Goal: Task Accomplishment & Management: Manage account settings

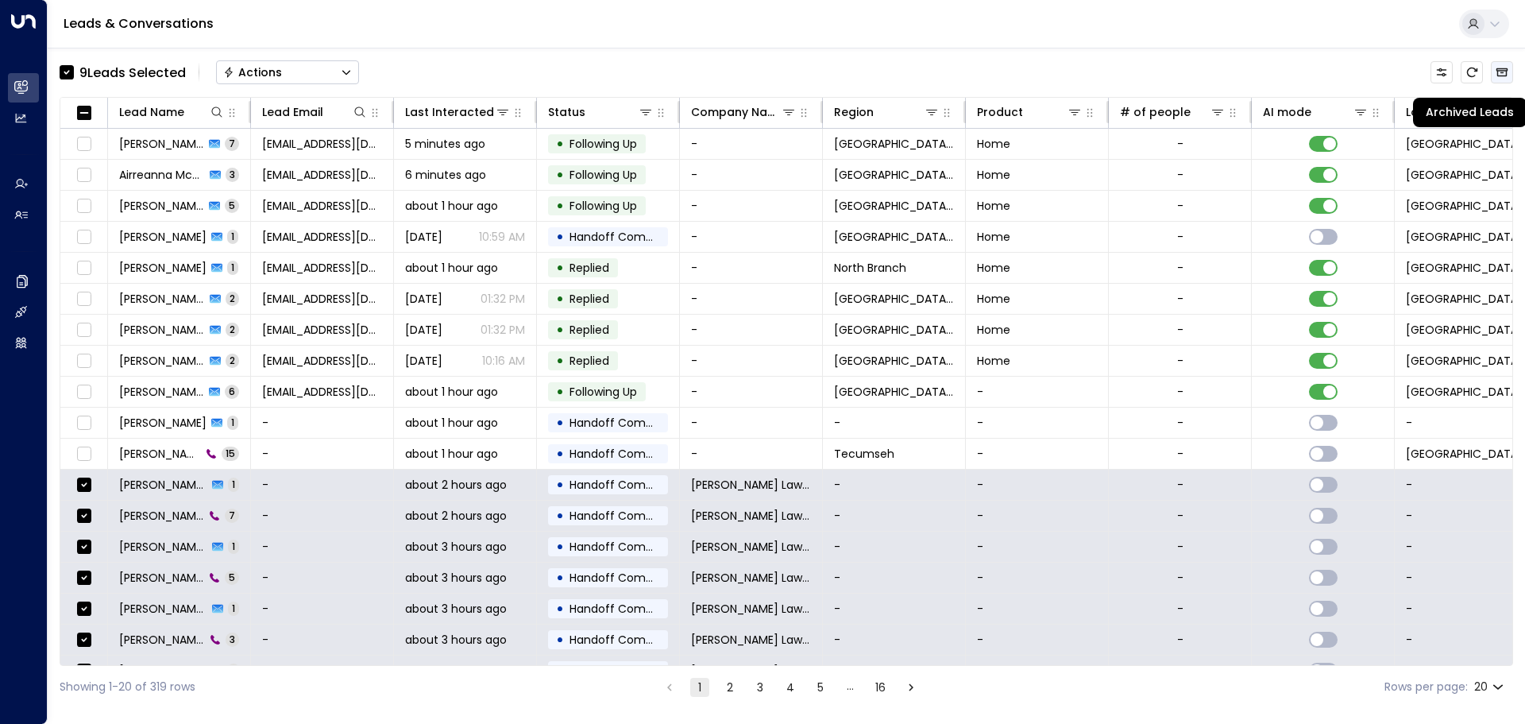
click at [1501, 75] on icon "Archived Leads" at bounding box center [1502, 72] width 13 height 13
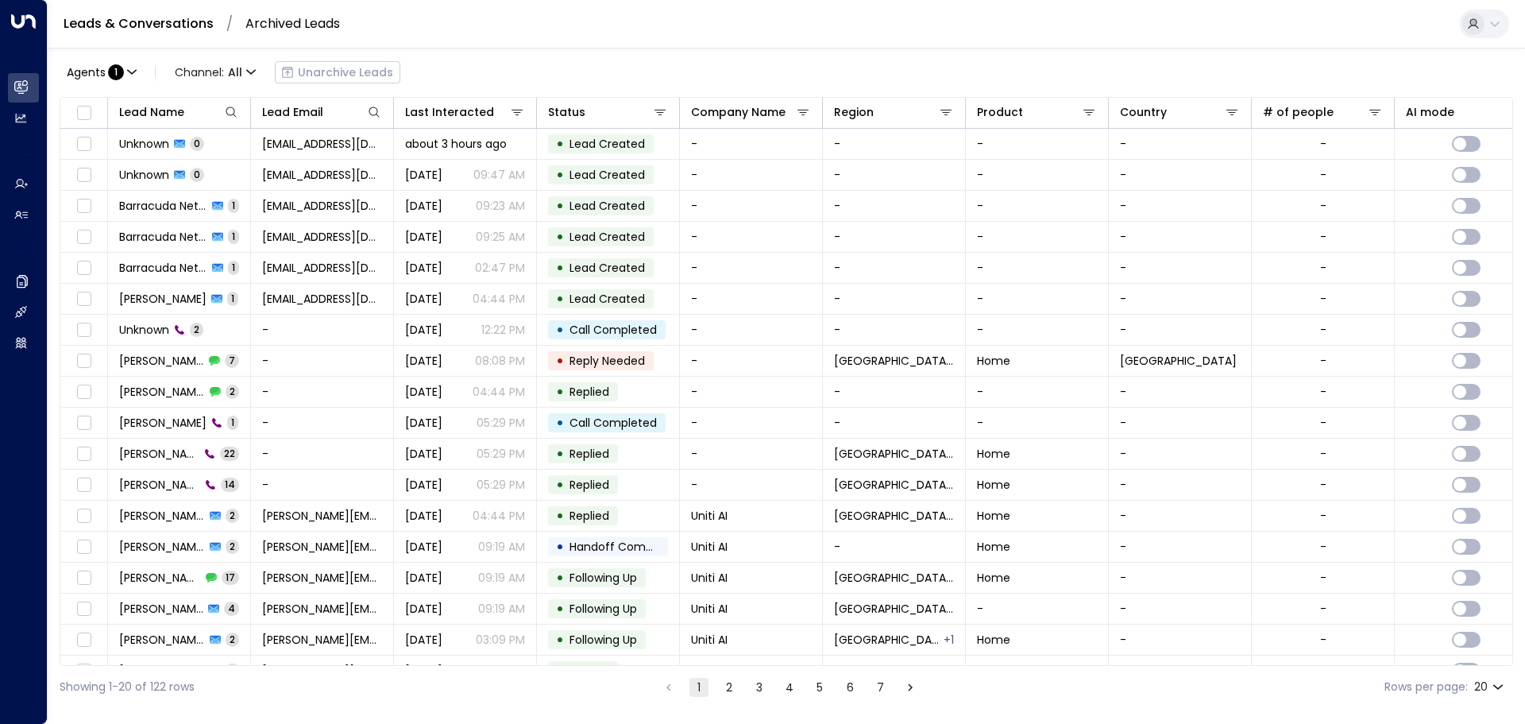
click at [702, 690] on button "1" at bounding box center [699, 687] width 19 height 19
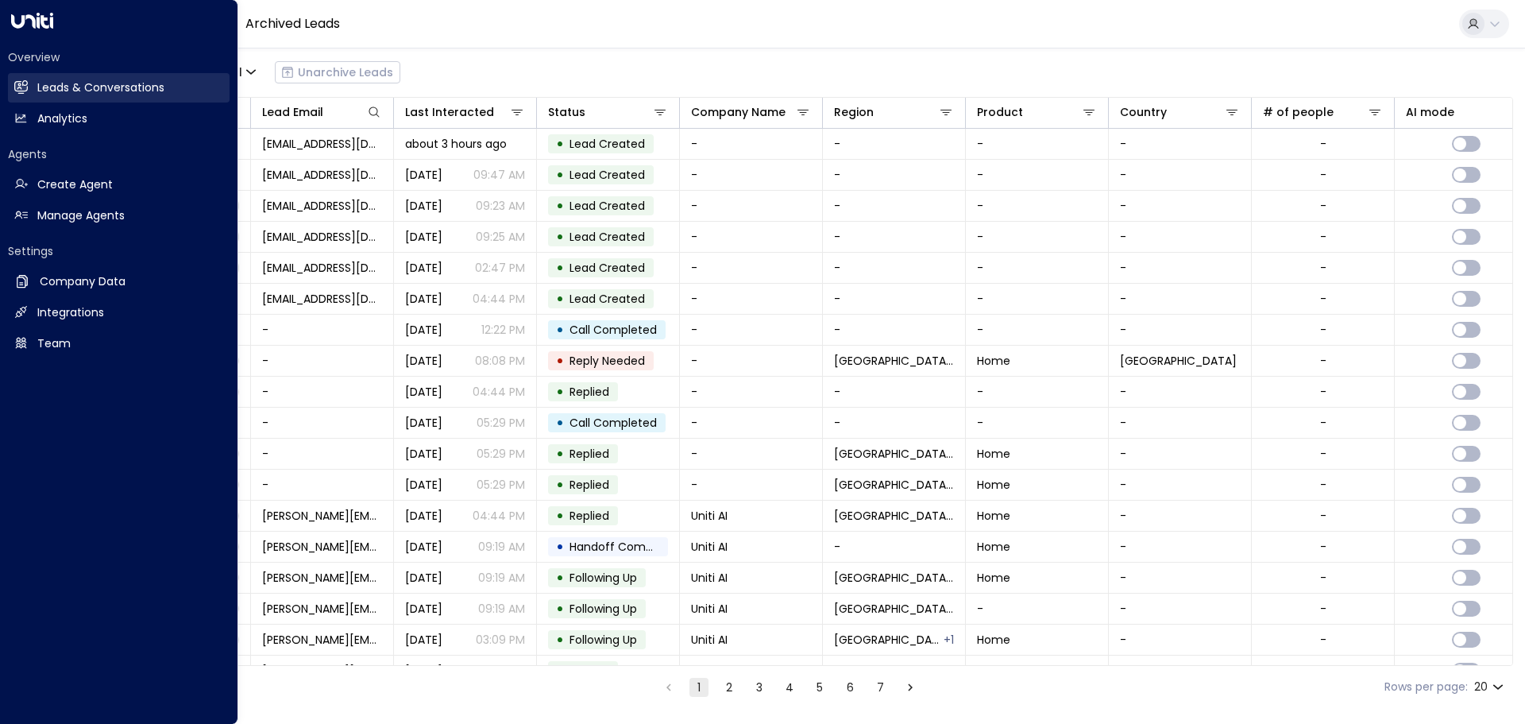
click at [25, 93] on icon at bounding box center [21, 87] width 14 height 14
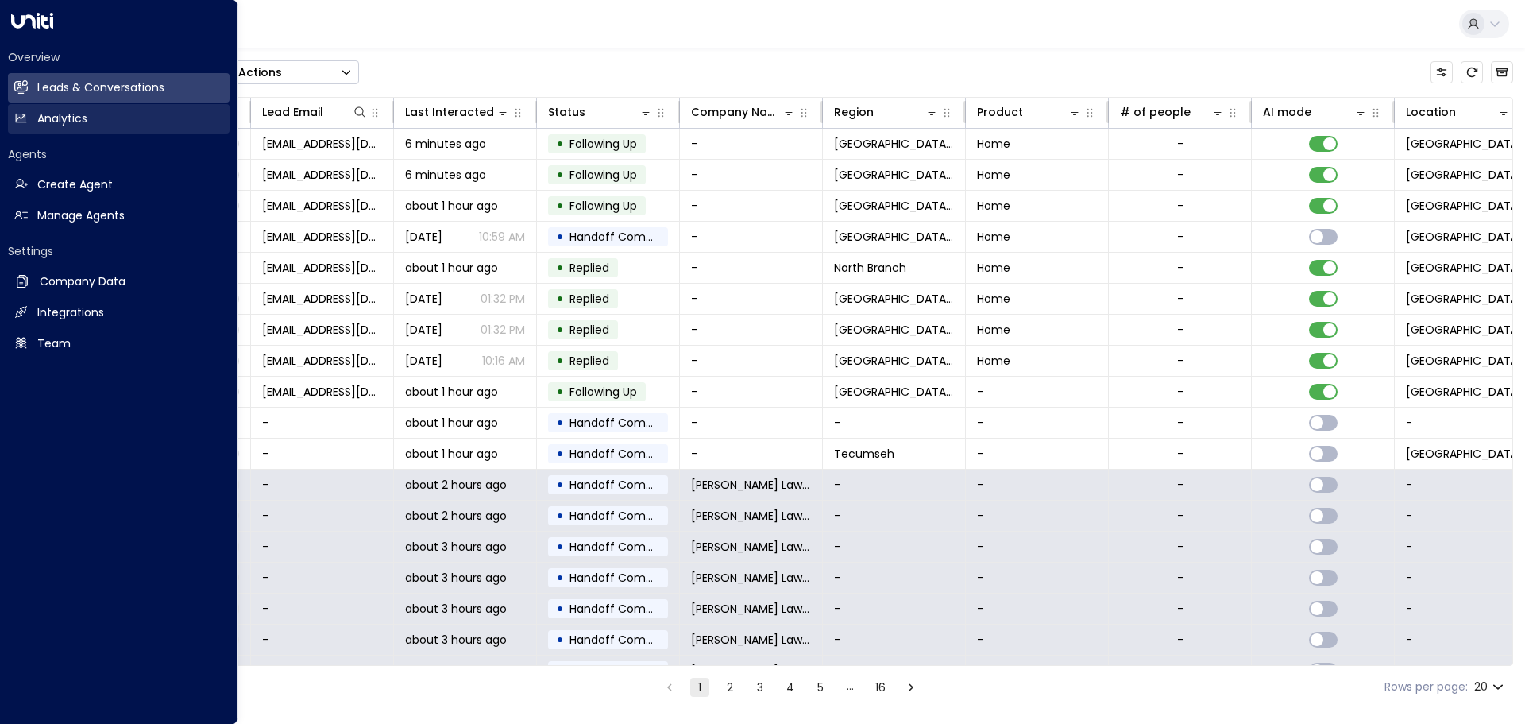
click at [34, 115] on link "Analytics Analytics" at bounding box center [119, 118] width 222 height 29
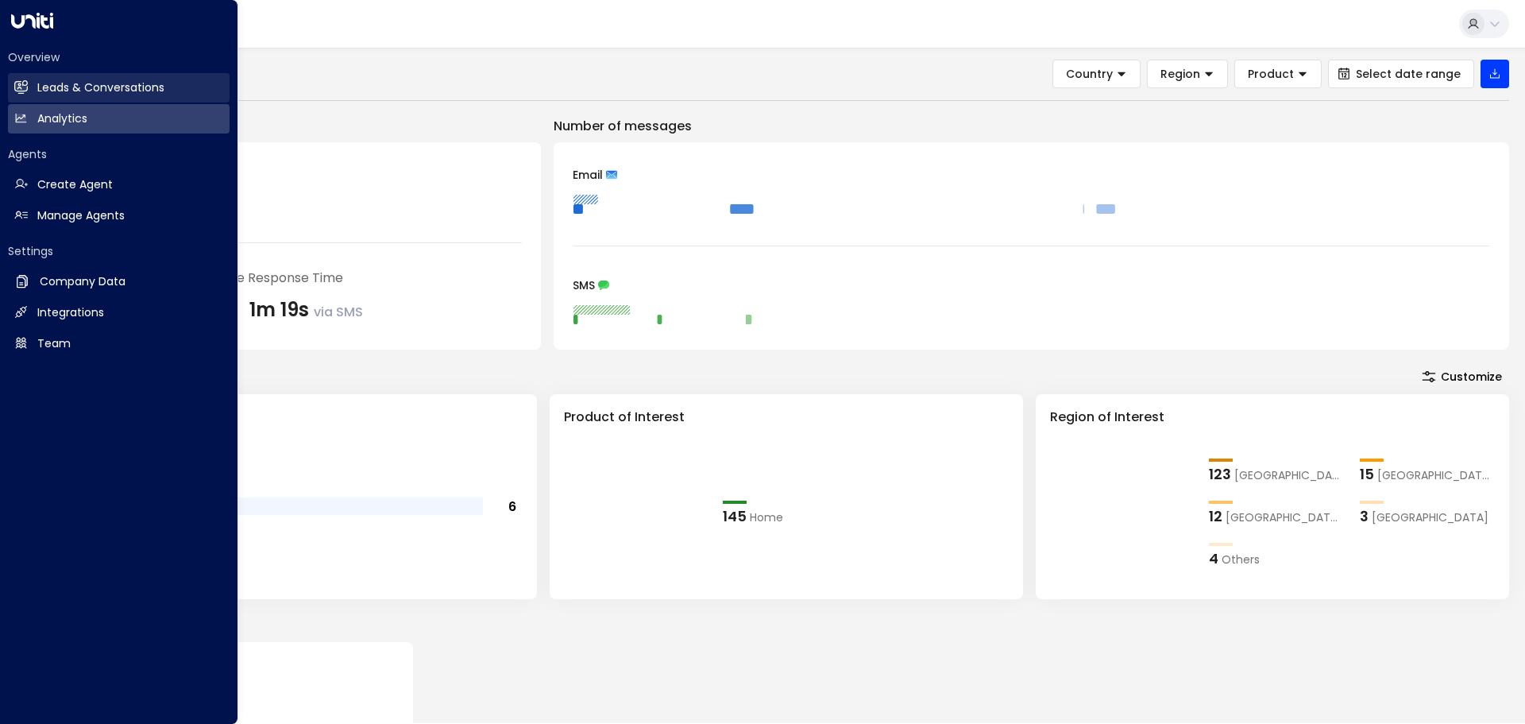
click at [56, 88] on h2 "Leads & Conversations" at bounding box center [100, 87] width 127 height 17
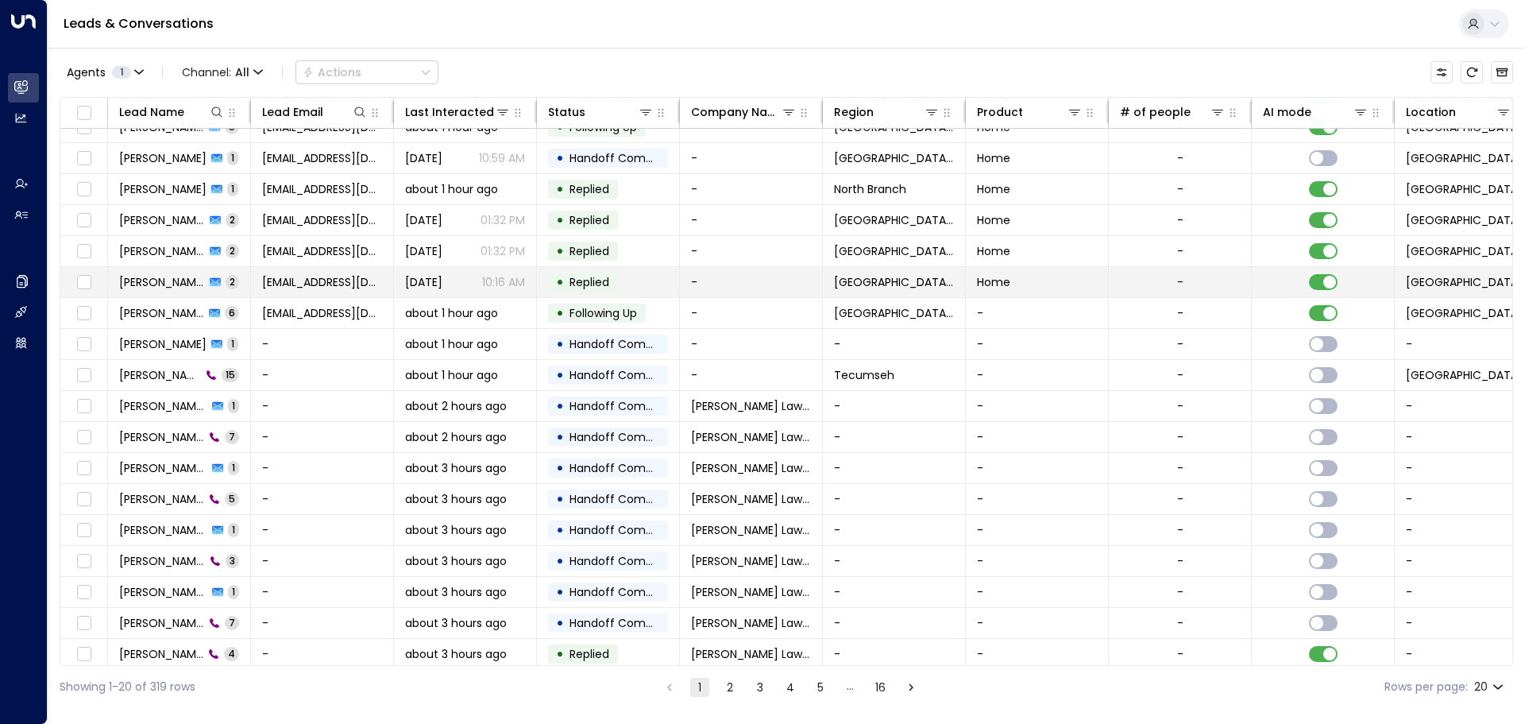
scroll to position [88, 0]
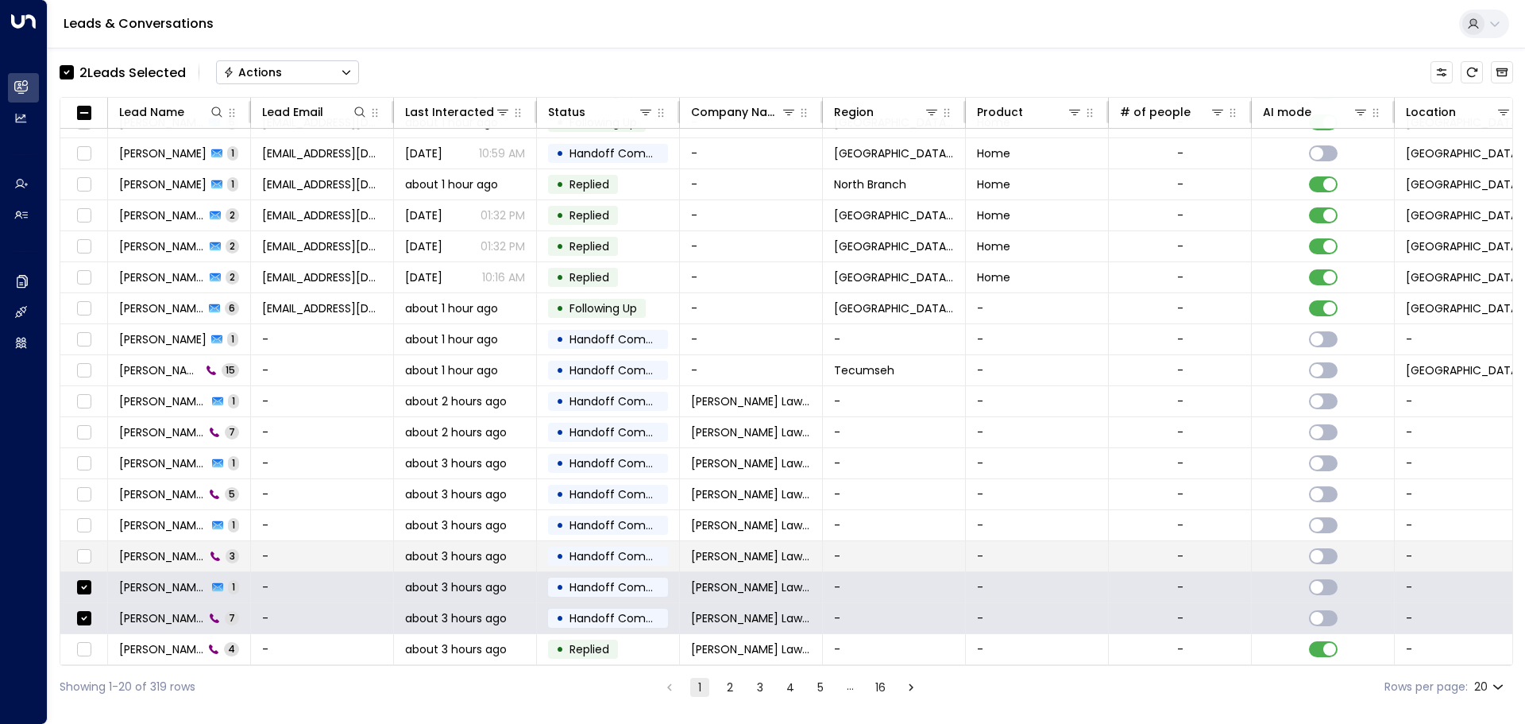
click at [77, 563] on td at bounding box center [84, 556] width 48 height 30
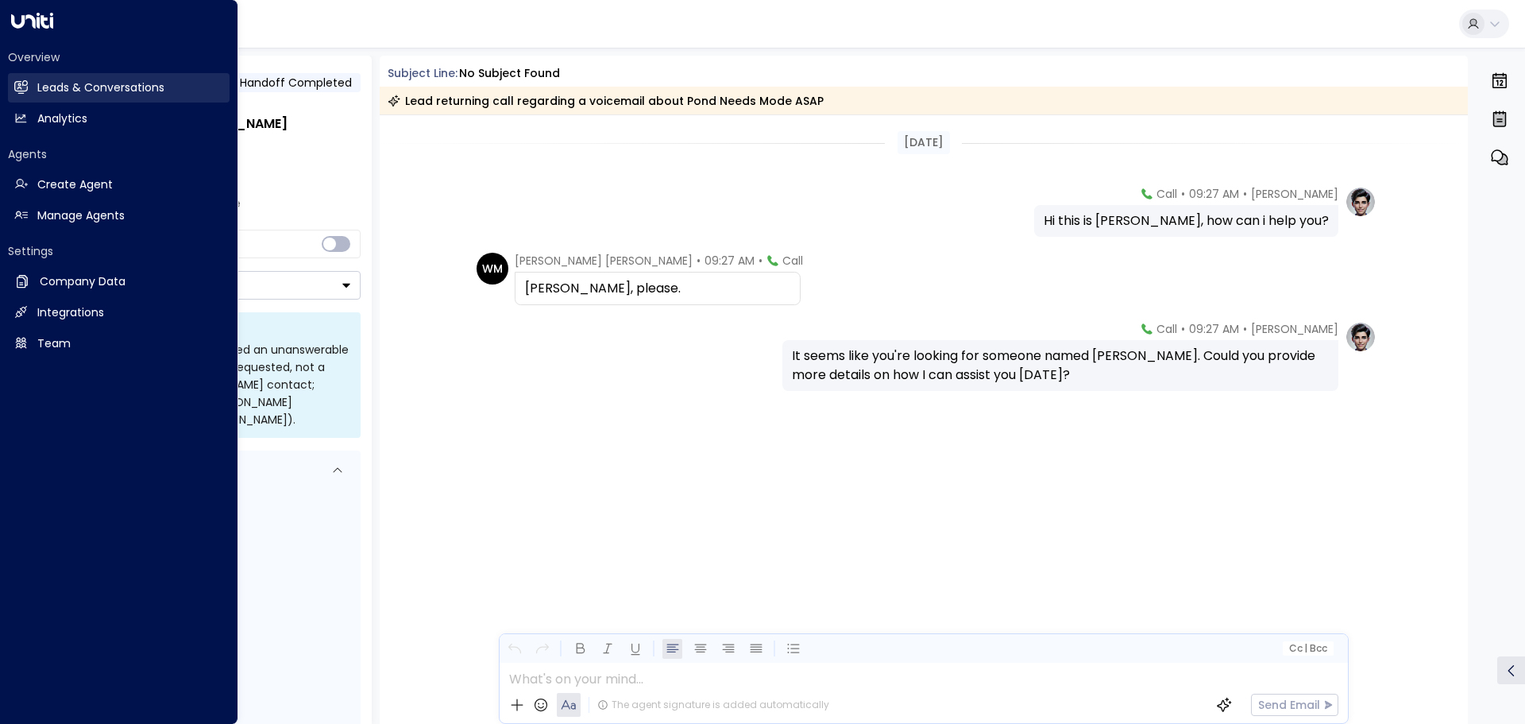
click at [30, 88] on link "Leads & Conversations Leads & Conversations" at bounding box center [119, 87] width 222 height 29
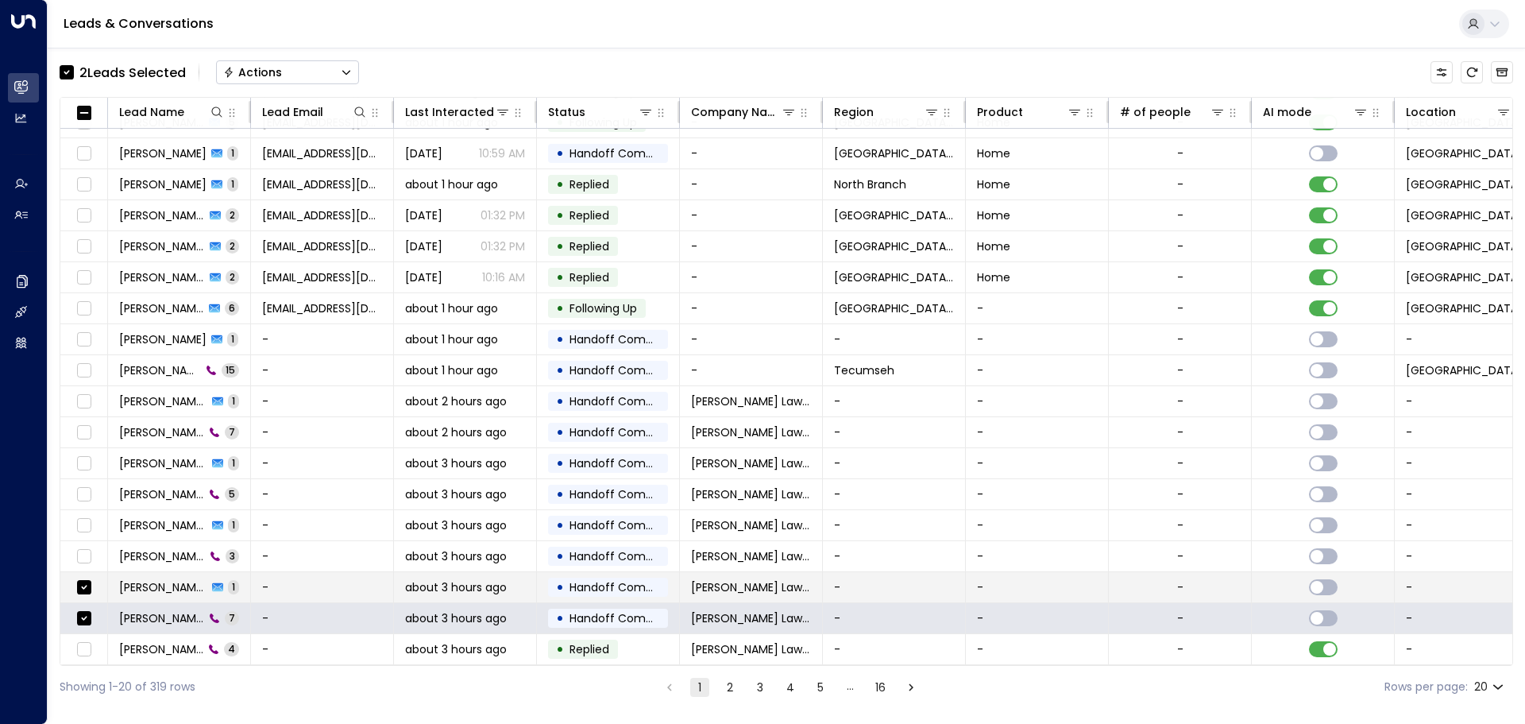
scroll to position [88, 0]
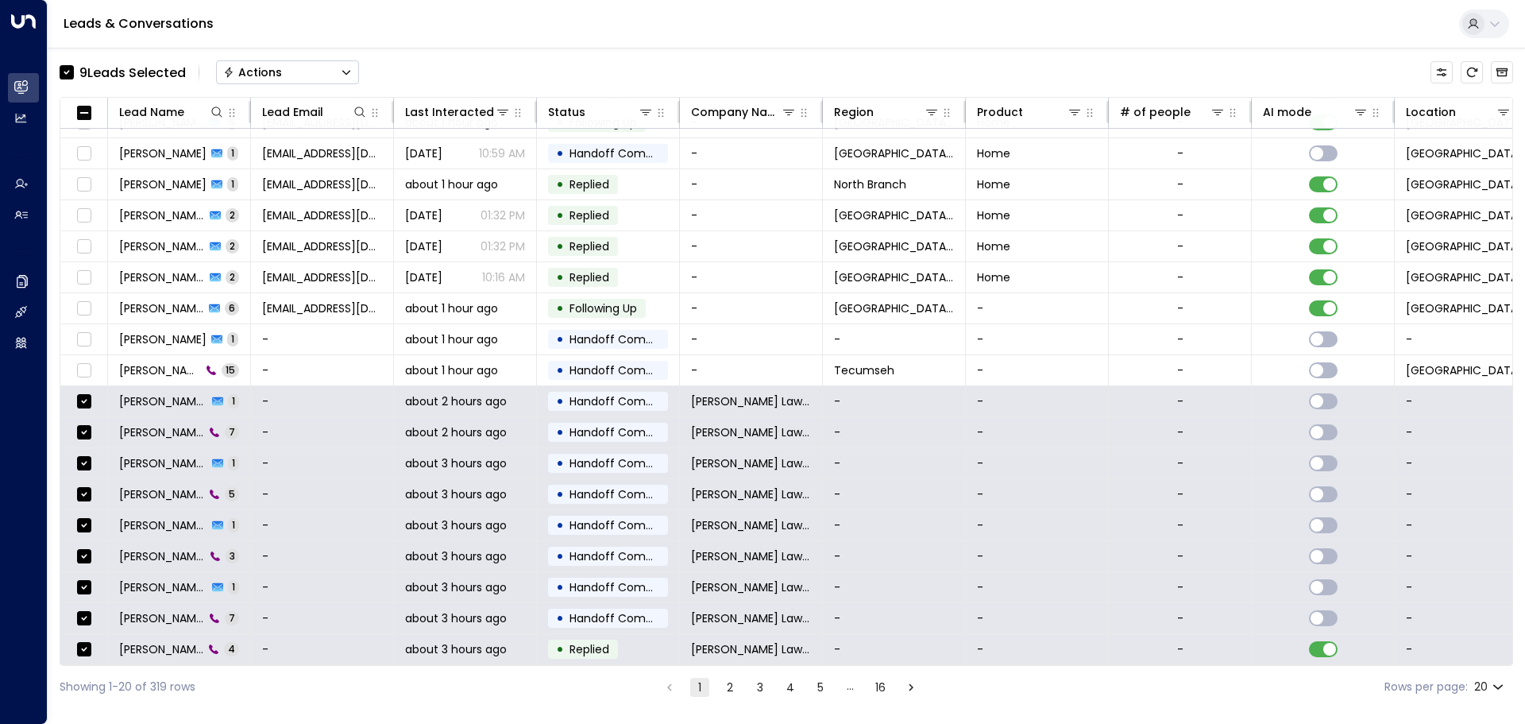
click at [261, 72] on div "Actions" at bounding box center [252, 72] width 59 height 14
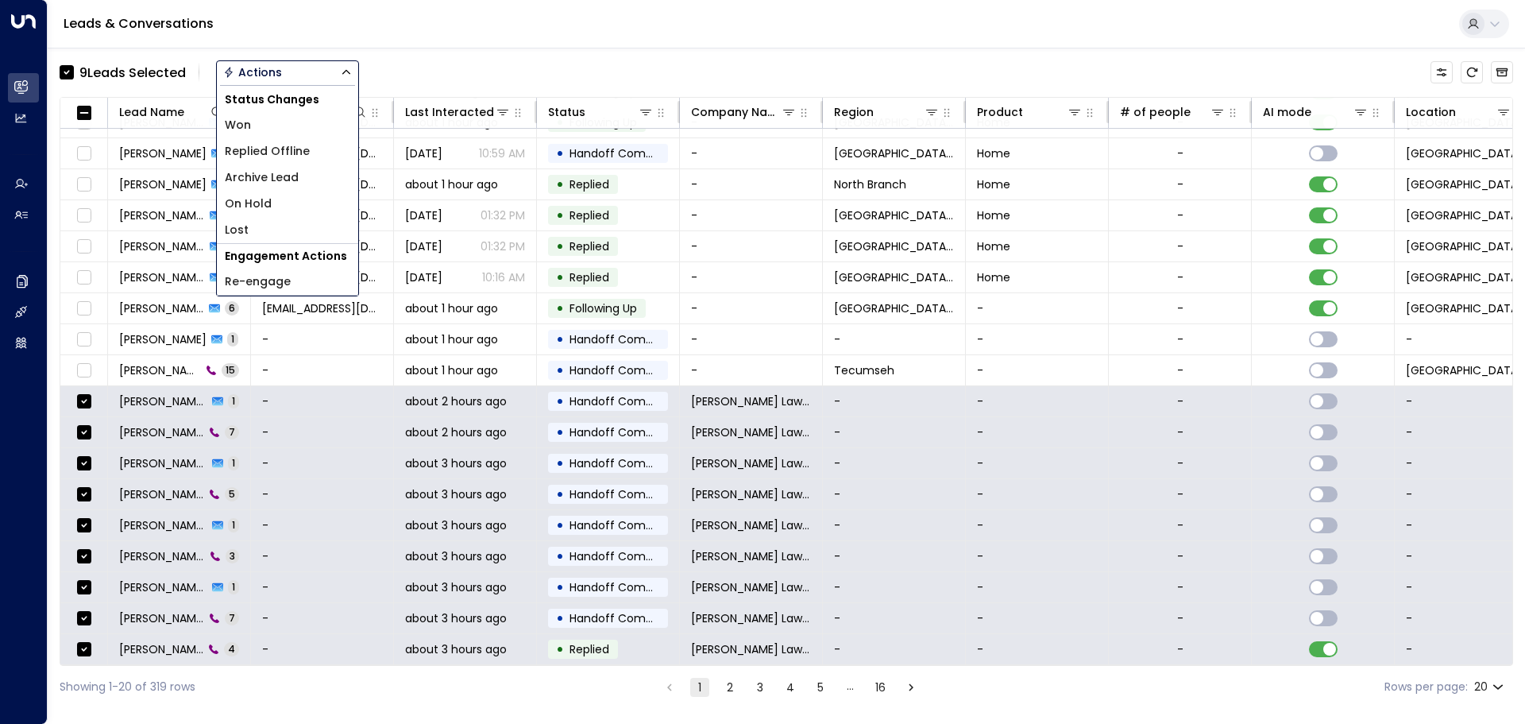
click at [298, 65] on button "Actions" at bounding box center [287, 72] width 143 height 24
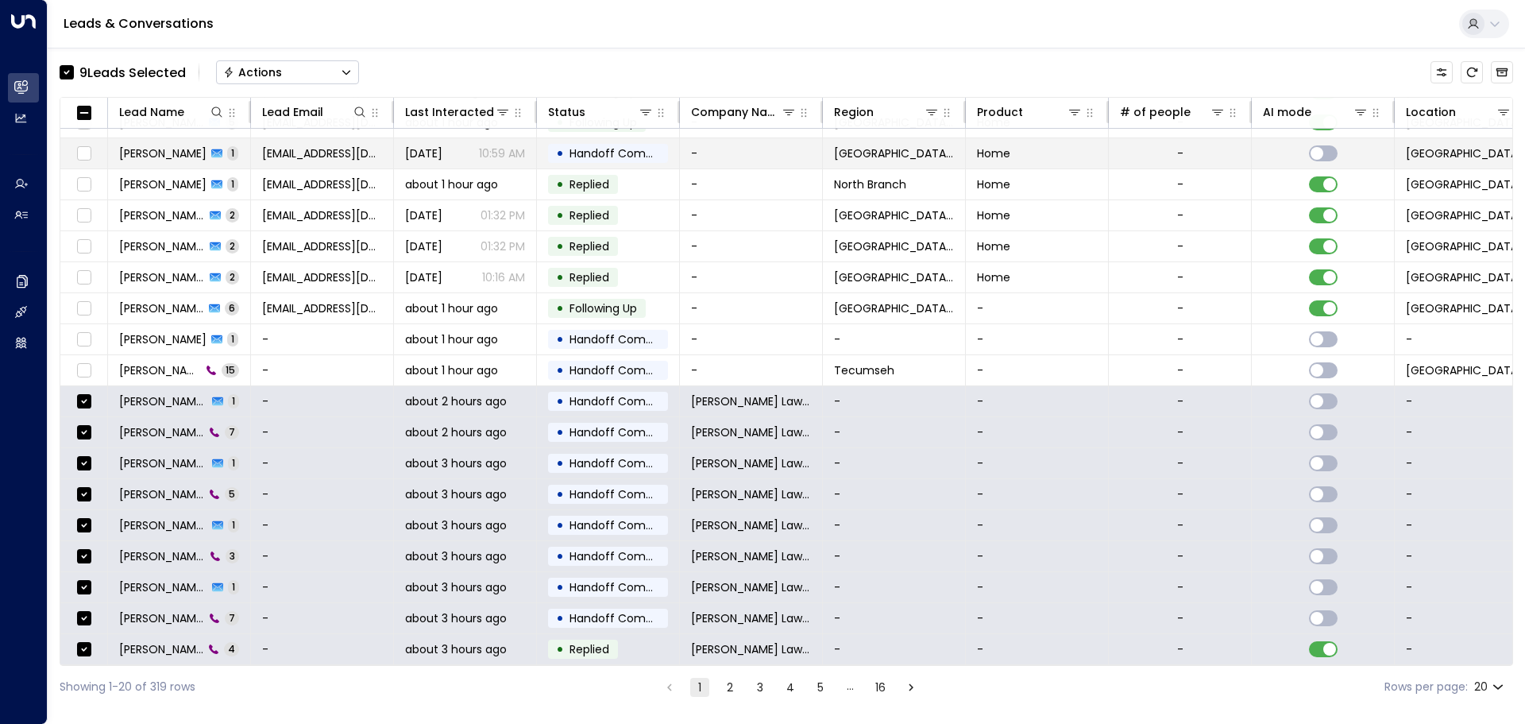
scroll to position [0, 0]
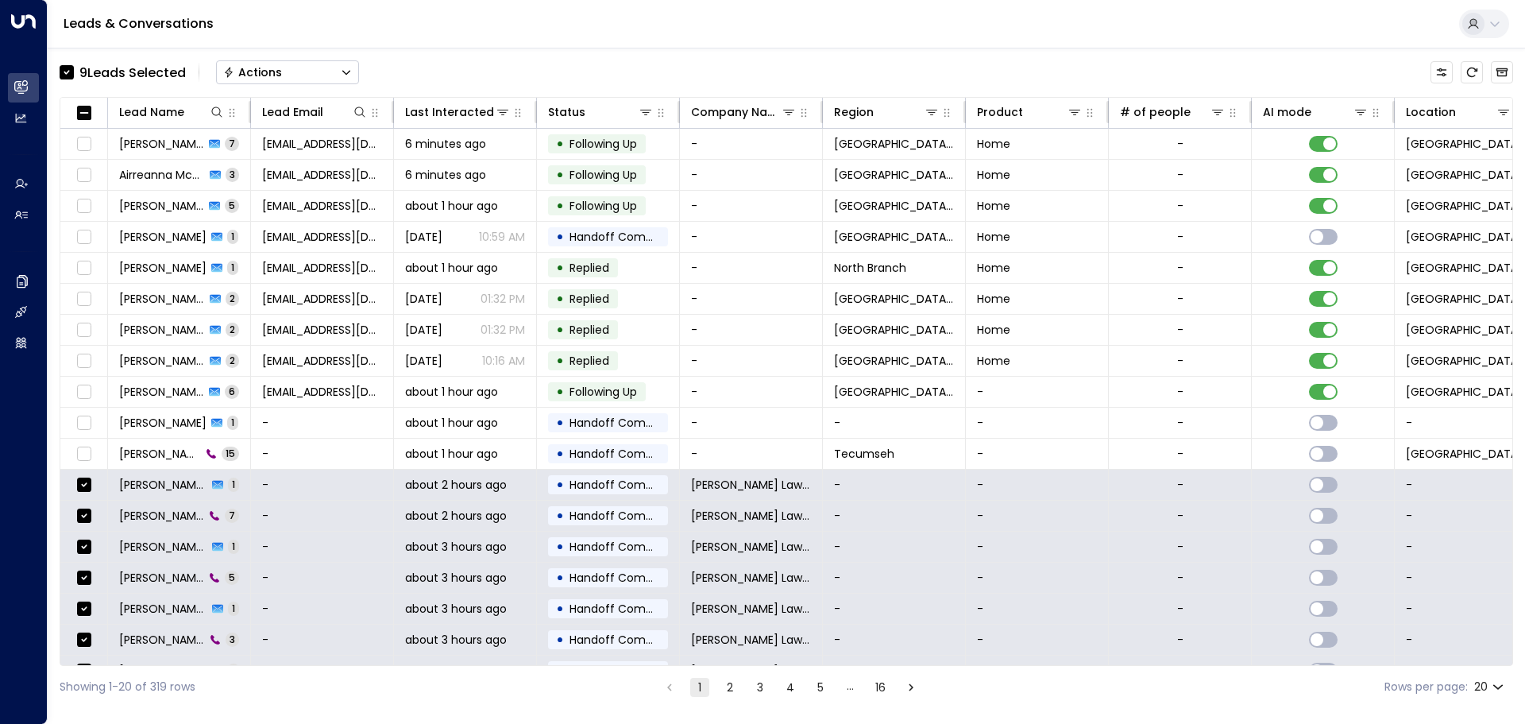
click at [313, 70] on button "Actions" at bounding box center [287, 72] width 143 height 24
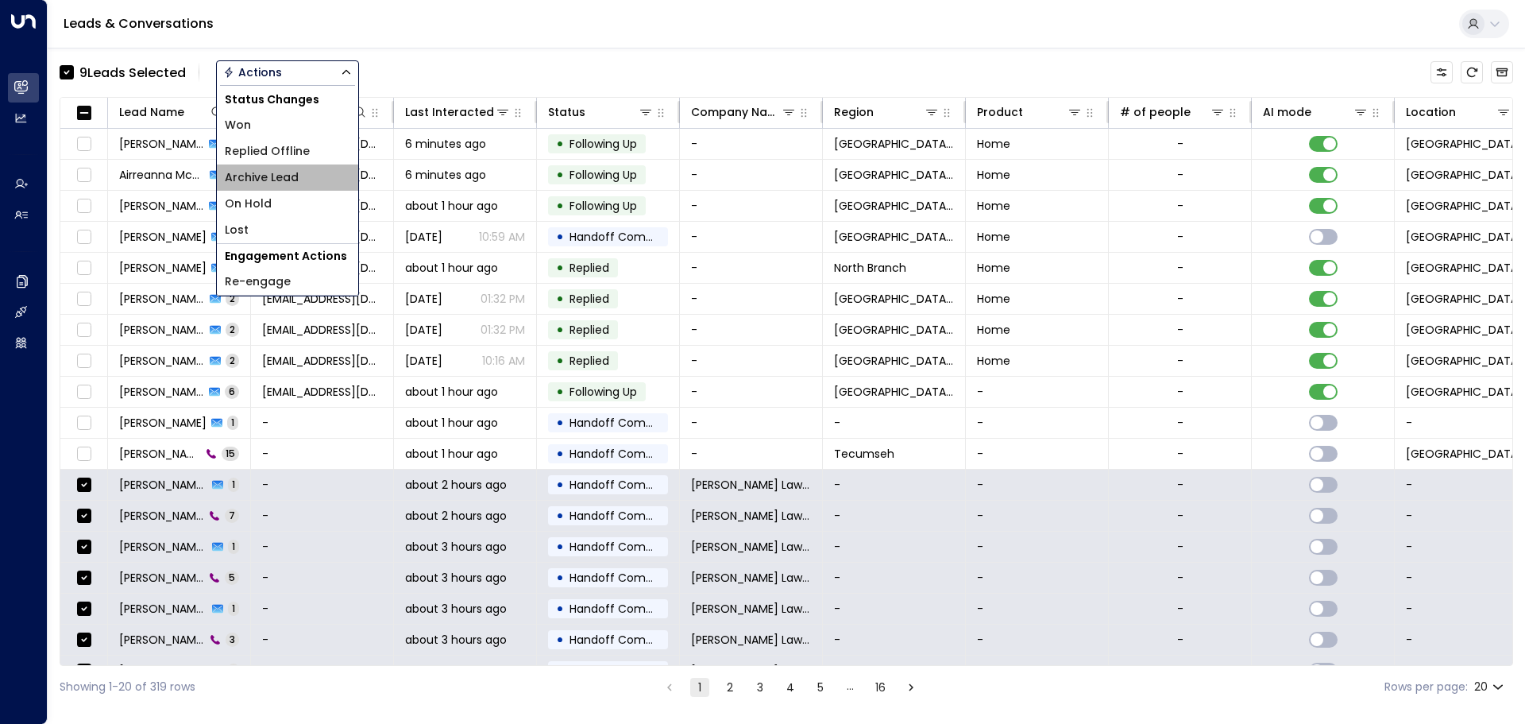
click at [324, 183] on li "Archive Lead" at bounding box center [287, 177] width 141 height 26
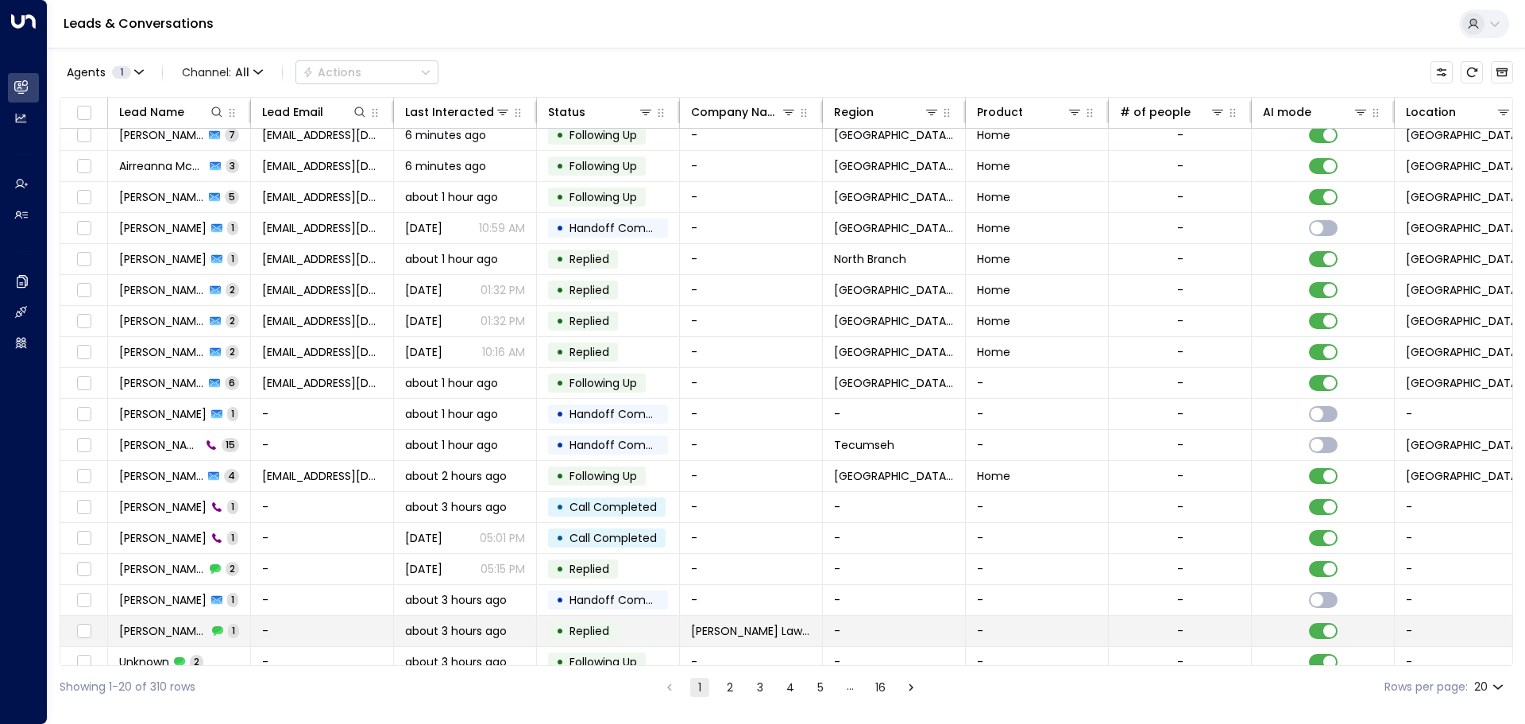
scroll to position [88, 0]
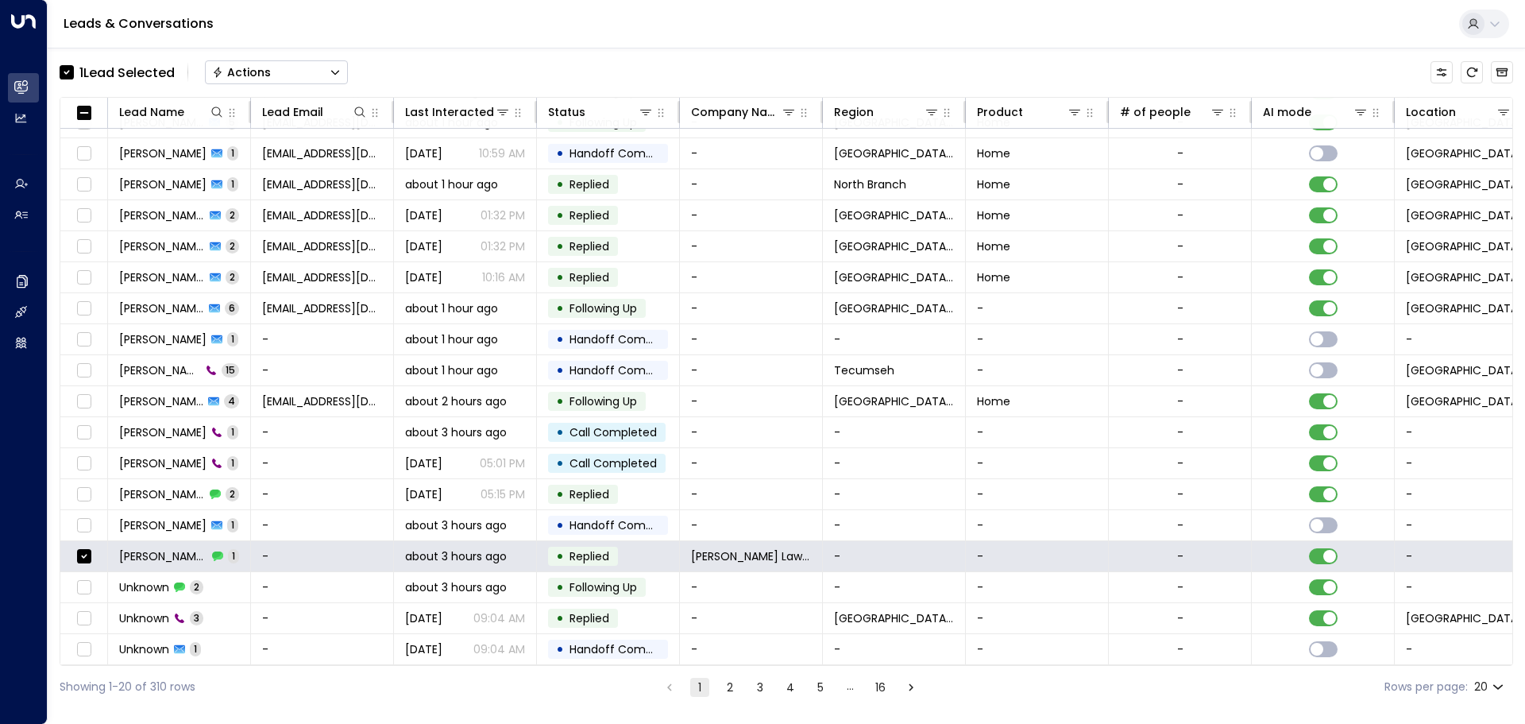
click at [295, 58] on div "1 Lead Selected Actions" at bounding box center [204, 72] width 288 height 32
click at [295, 69] on button "Actions" at bounding box center [276, 72] width 143 height 24
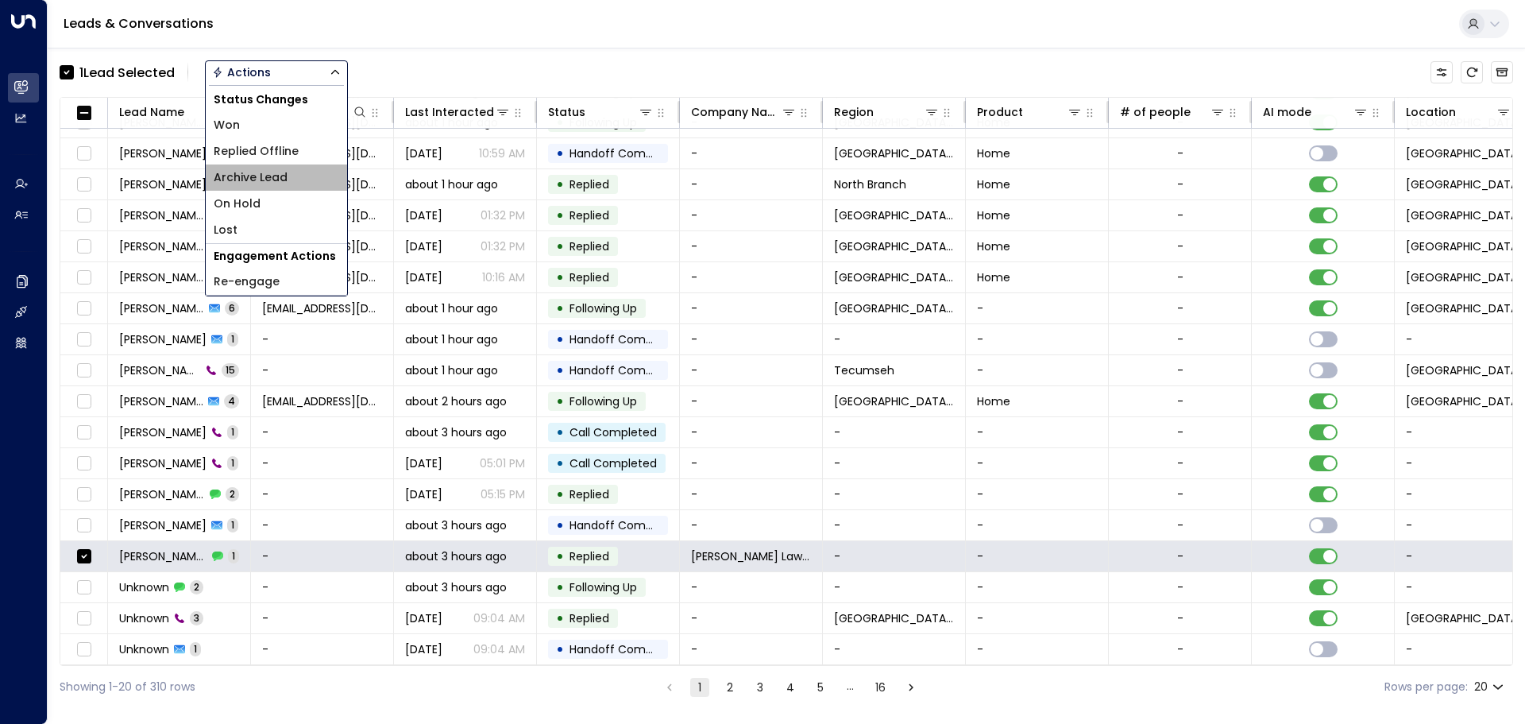
click at [294, 181] on li "Archive Lead" at bounding box center [276, 177] width 141 height 26
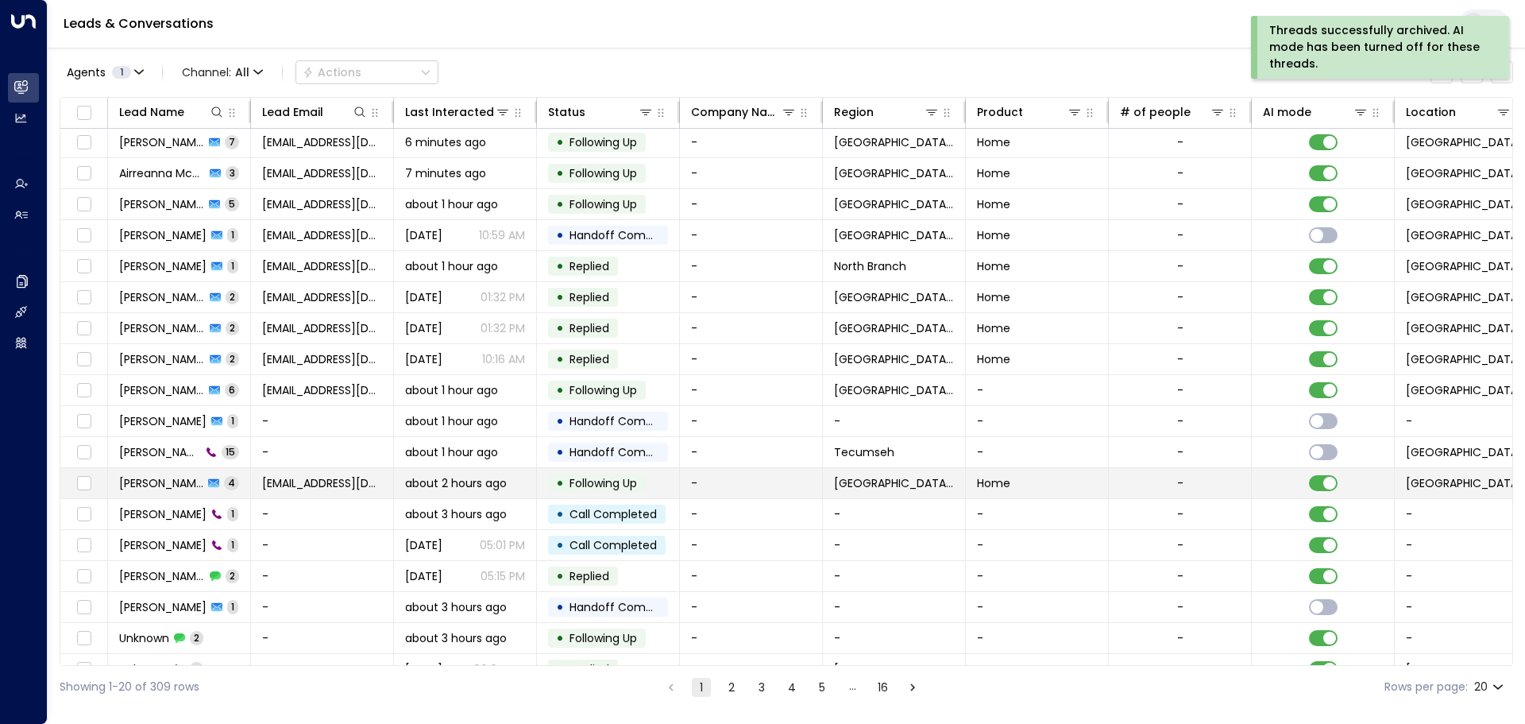
scroll to position [0, 0]
